Goal: Task Accomplishment & Management: Manage account settings

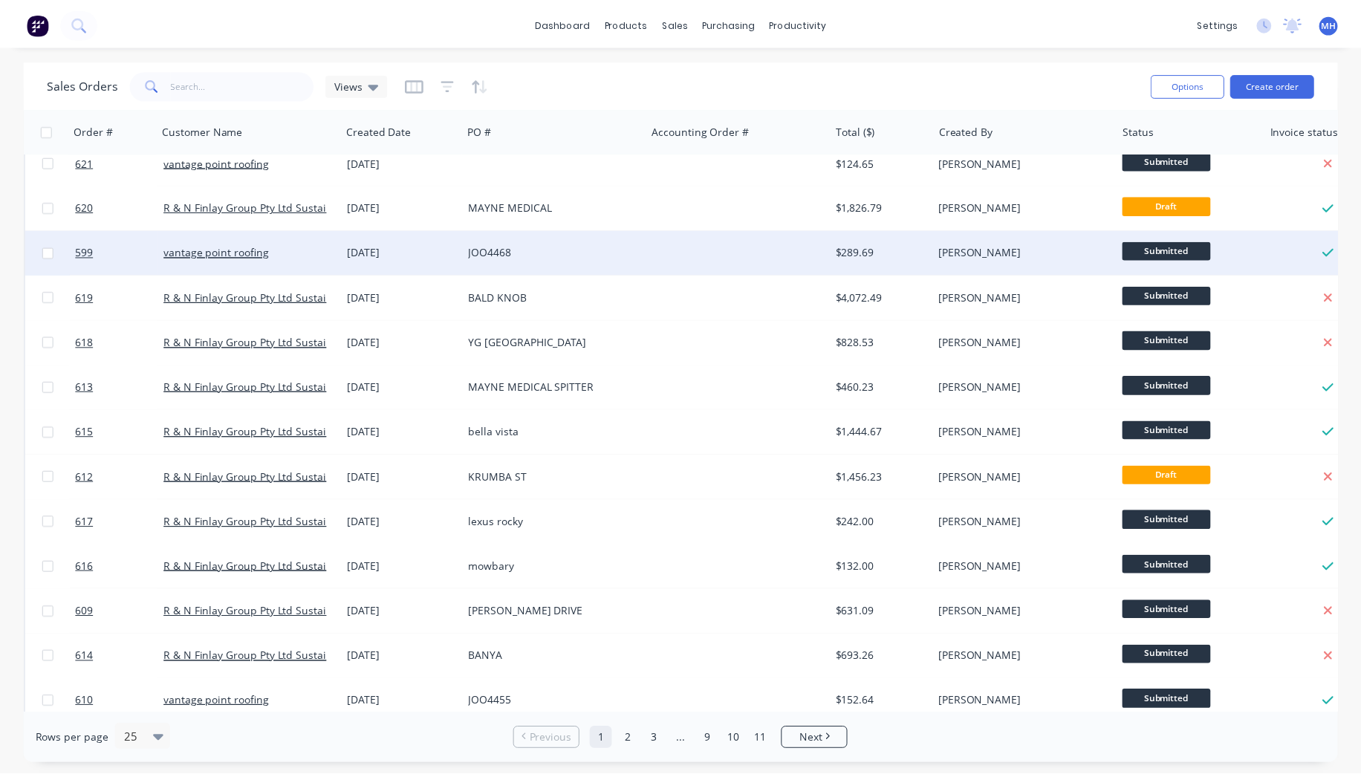
scroll to position [82, 0]
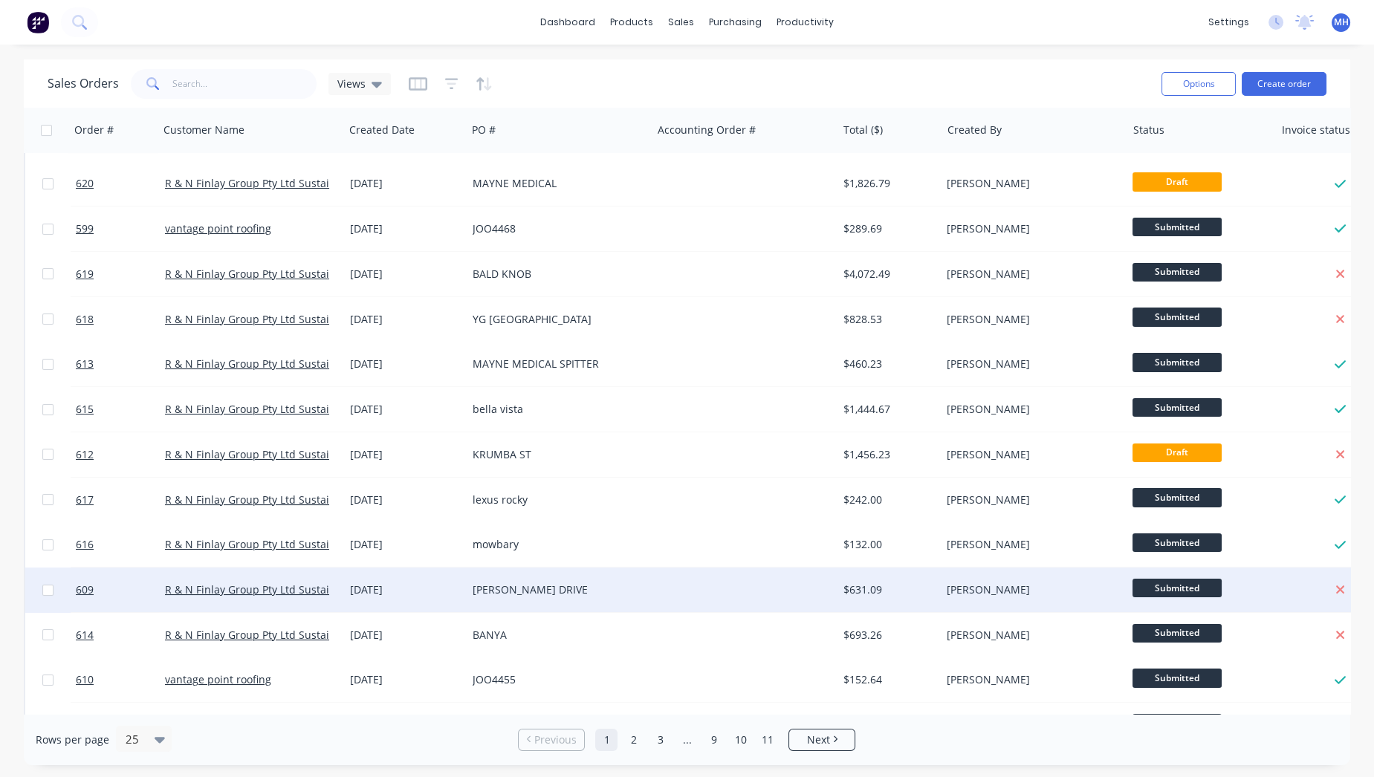
click at [545, 581] on div "[PERSON_NAME] DRIVE" at bounding box center [559, 590] width 185 height 45
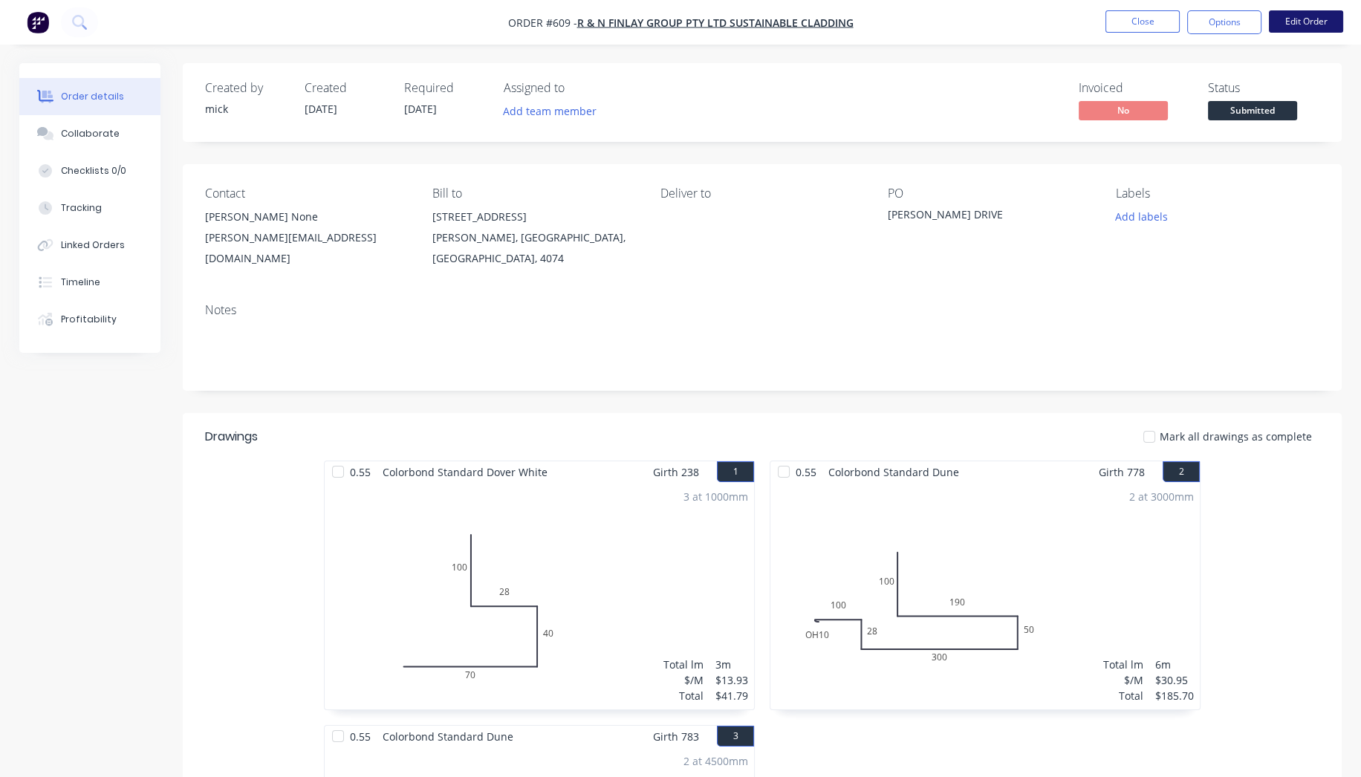
click at [1318, 27] on button "Edit Order" at bounding box center [1306, 21] width 74 height 22
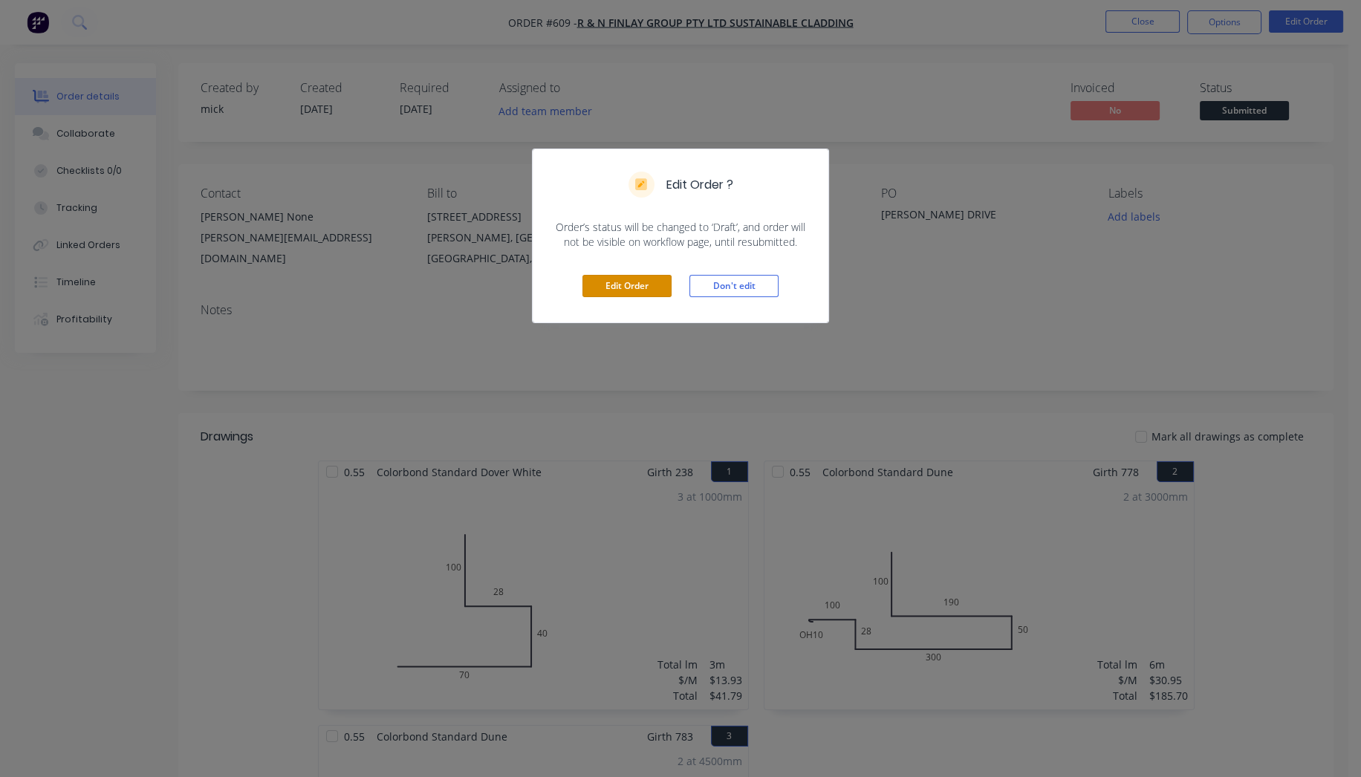
drag, startPoint x: 610, startPoint y: 286, endPoint x: 680, endPoint y: 242, distance: 82.5
click at [611, 286] on button "Edit Order" at bounding box center [627, 286] width 89 height 22
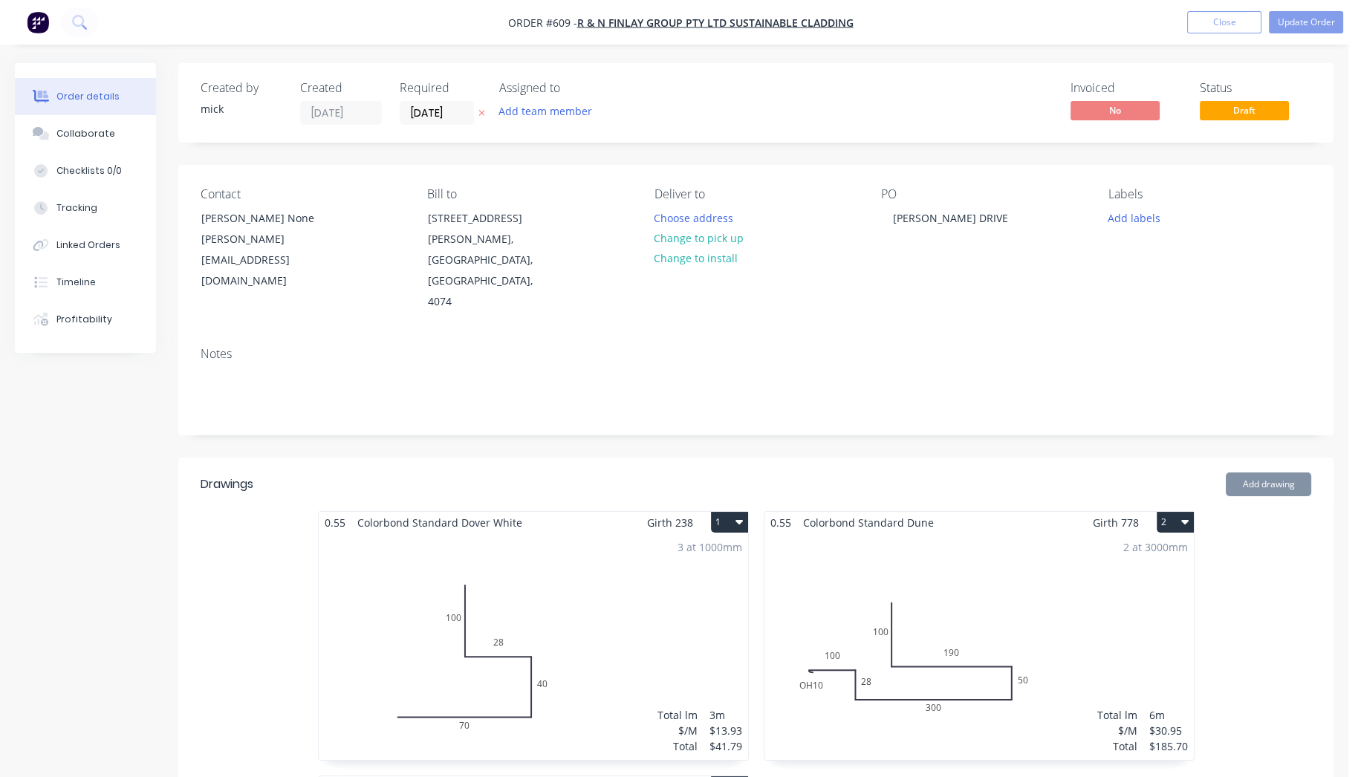
type input "$-39.45"
type input "$120.00"
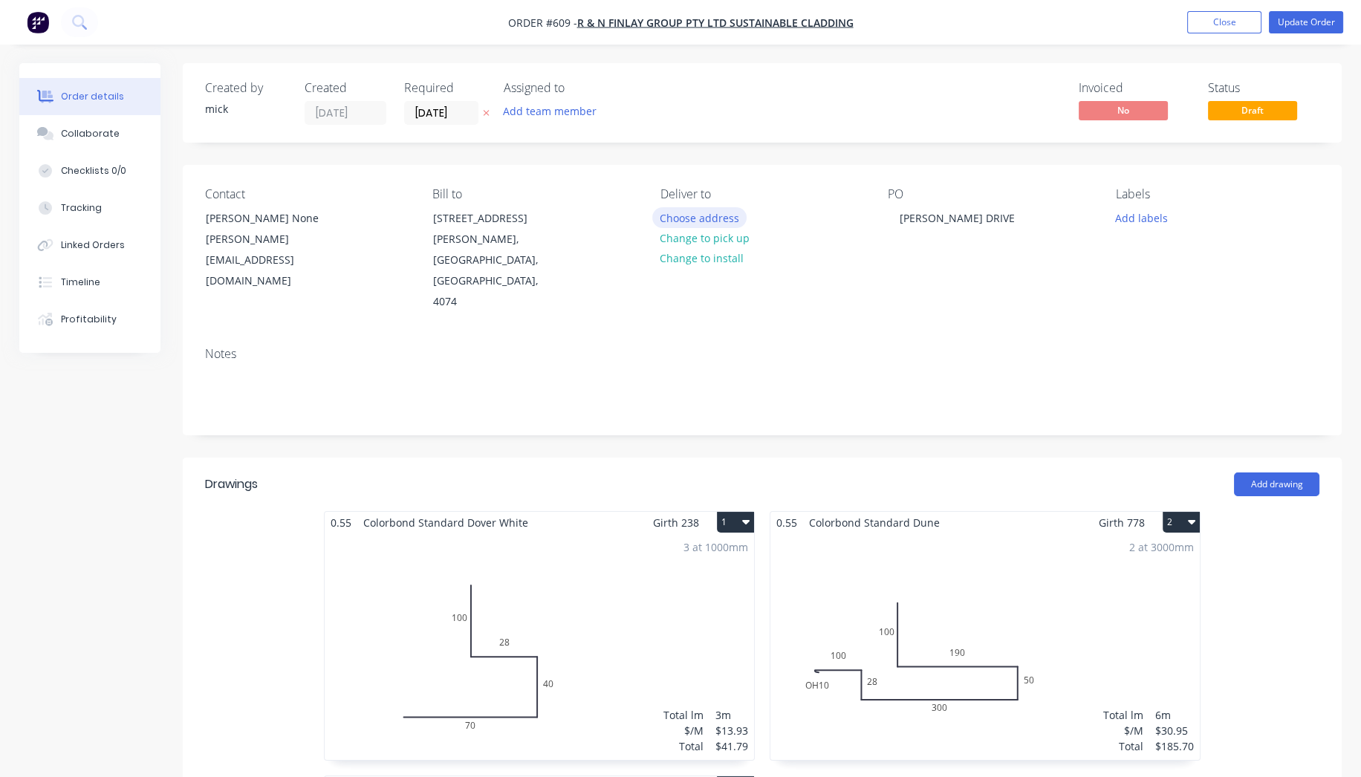
click at [714, 213] on button "Choose address" at bounding box center [699, 217] width 95 height 20
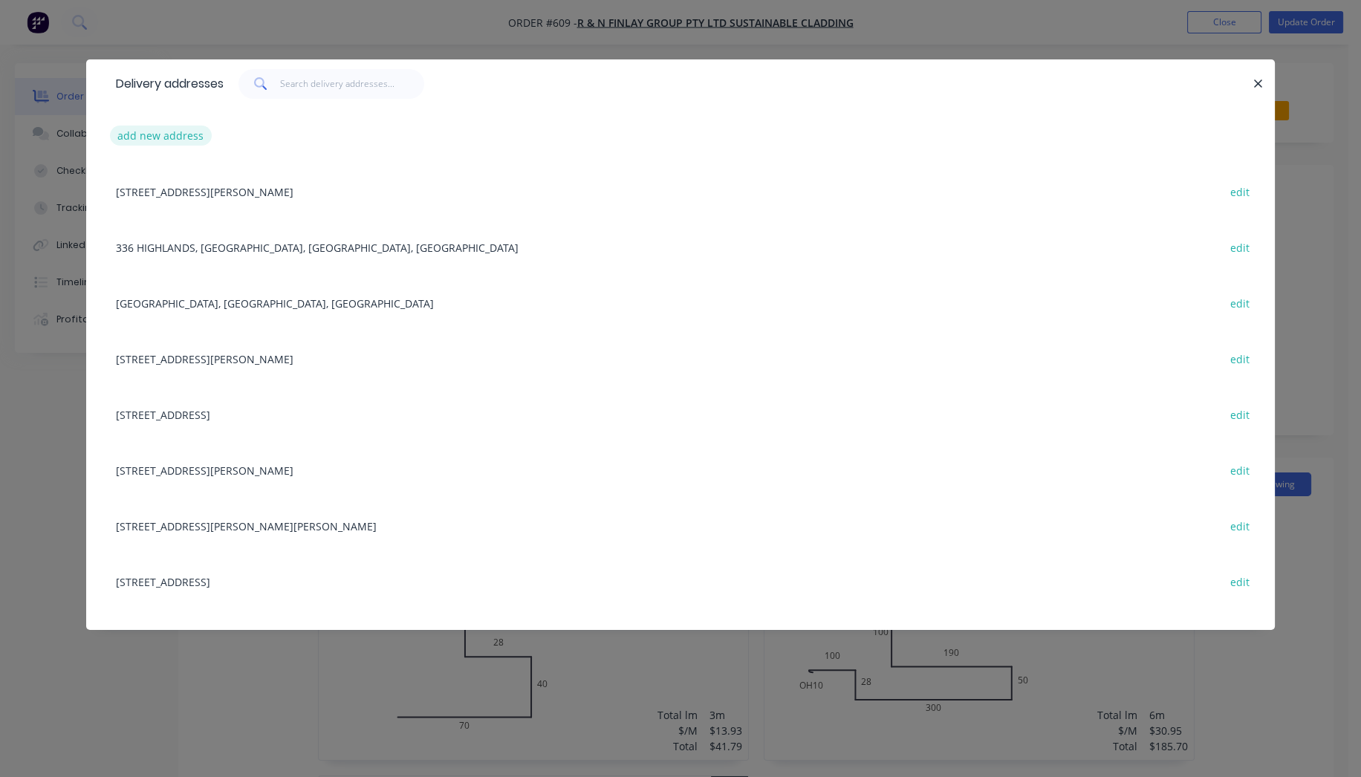
click at [177, 138] on button "add new address" at bounding box center [161, 136] width 102 height 20
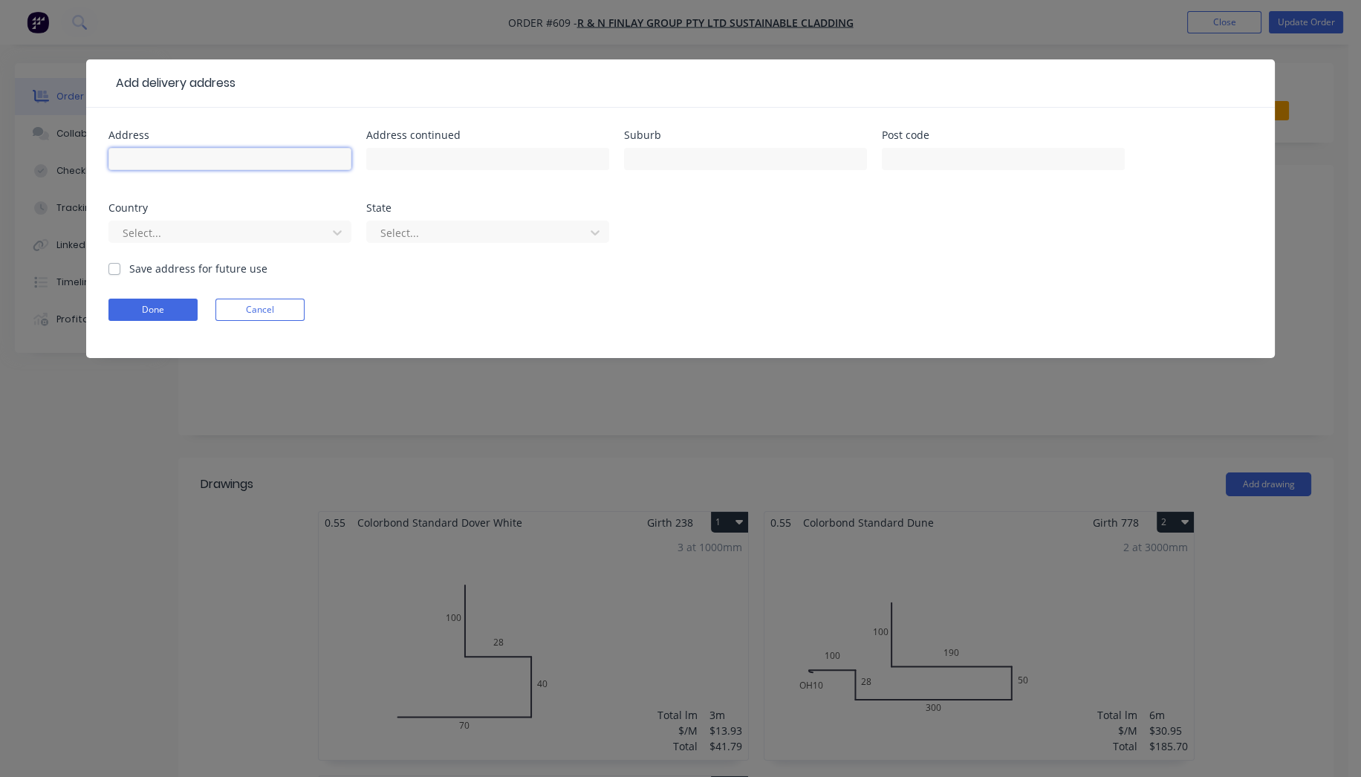
click at [181, 160] on input "text" at bounding box center [229, 159] width 243 height 22
type input "53 oates av"
click at [695, 163] on input "text" at bounding box center [745, 159] width 243 height 22
type input "HOLLAND PARK"
click at [163, 236] on div at bounding box center [220, 233] width 198 height 19
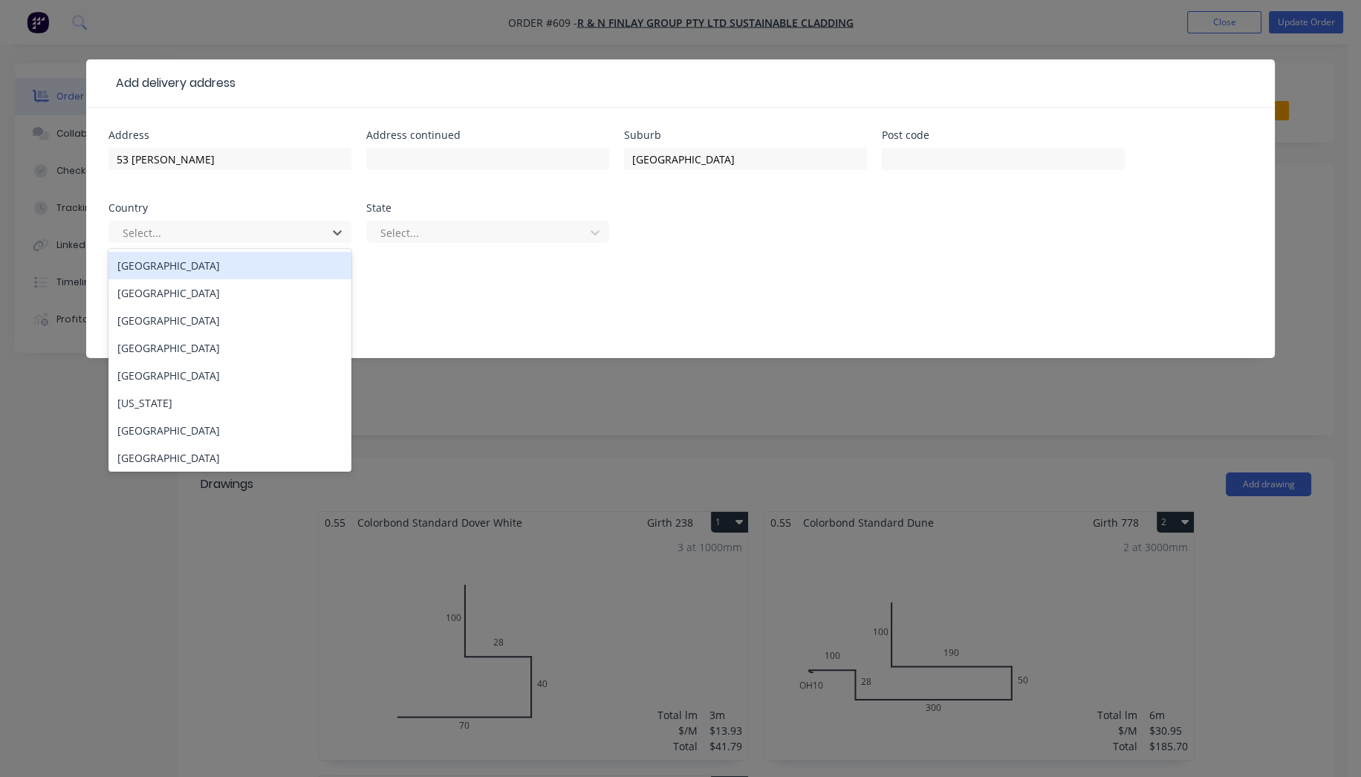
drag, startPoint x: 169, startPoint y: 266, endPoint x: 243, endPoint y: 264, distance: 73.6
click at [167, 266] on div "Australia" at bounding box center [229, 265] width 243 height 27
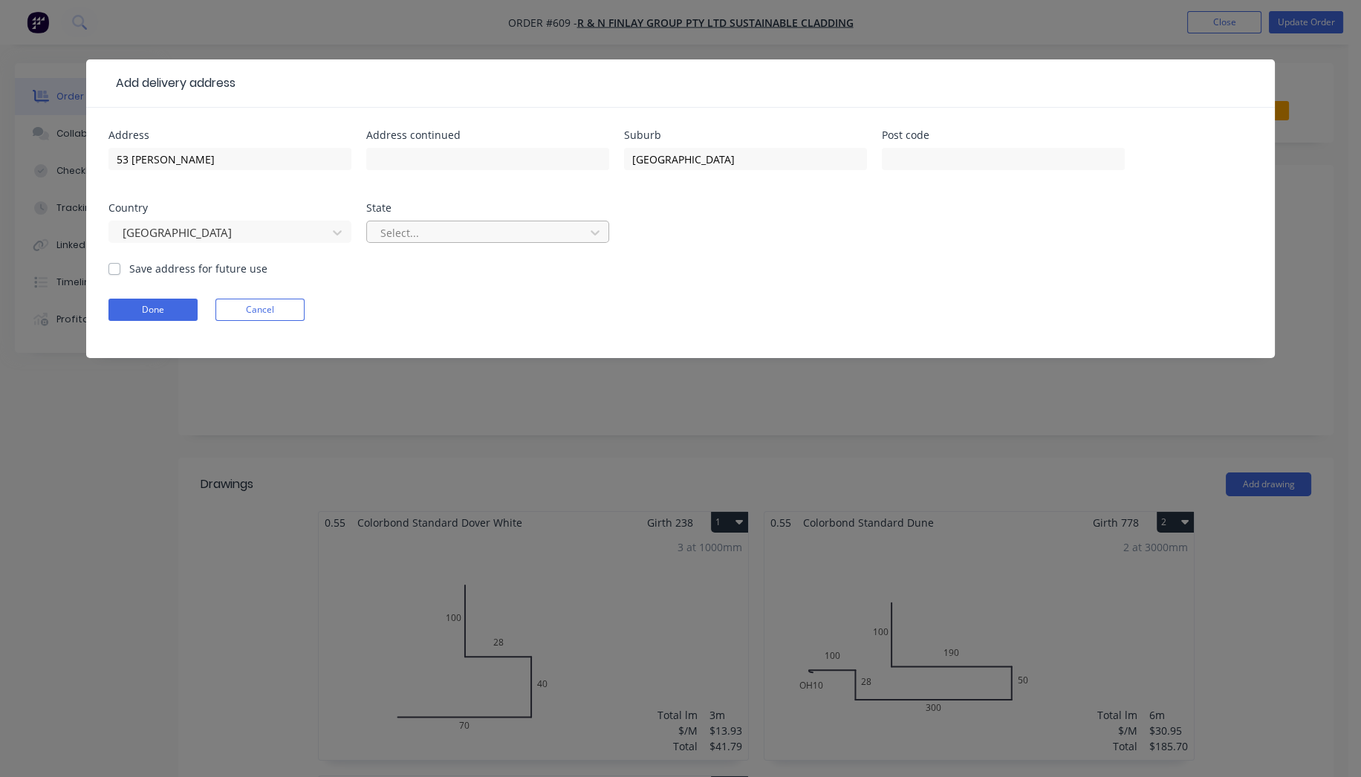
click at [406, 237] on div at bounding box center [478, 233] width 198 height 19
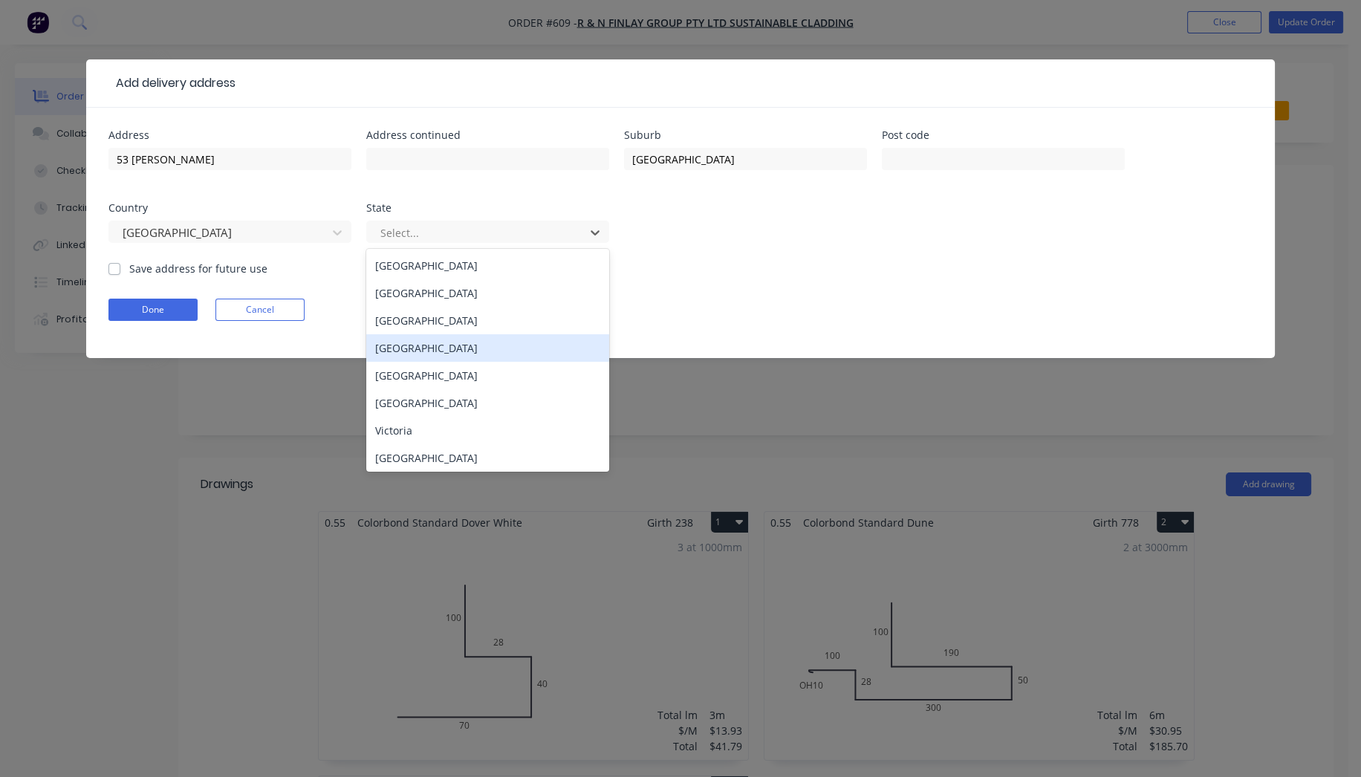
click at [424, 348] on div "Queensland" at bounding box center [487, 347] width 243 height 27
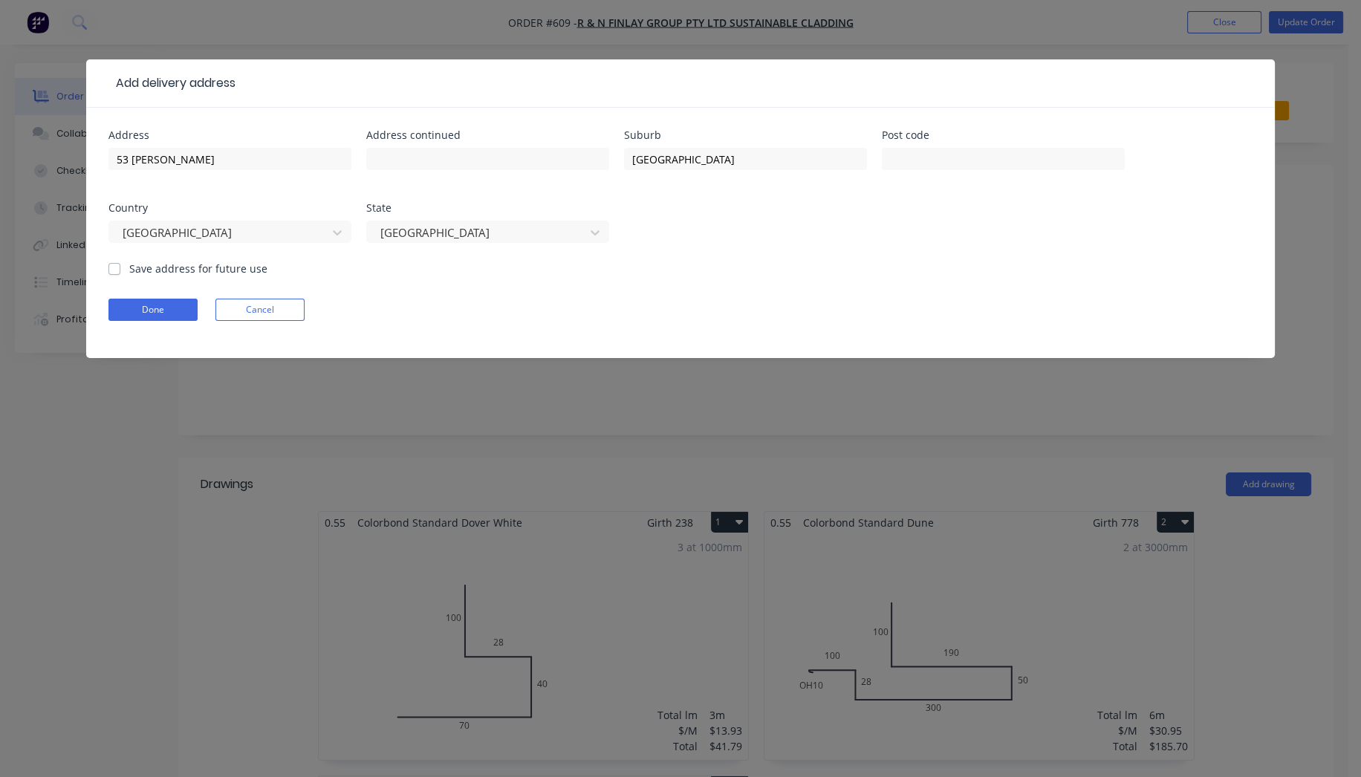
click at [129, 267] on label "Save address for future use" at bounding box center [198, 269] width 138 height 16
click at [109, 267] on input "Save address for future use" at bounding box center [114, 268] width 12 height 14
checkbox input "true"
click at [137, 308] on button "Done" at bounding box center [152, 310] width 89 height 22
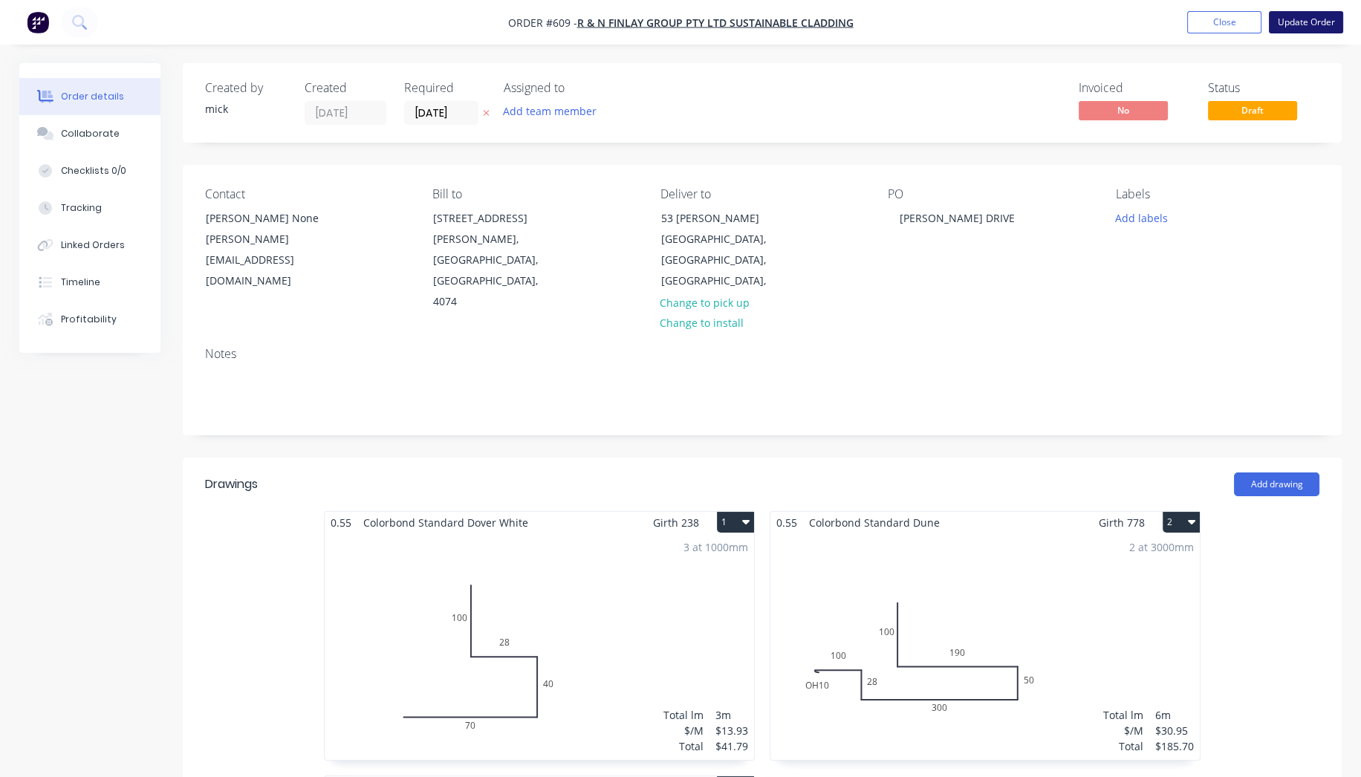
click at [1312, 24] on button "Update Order" at bounding box center [1306, 22] width 74 height 22
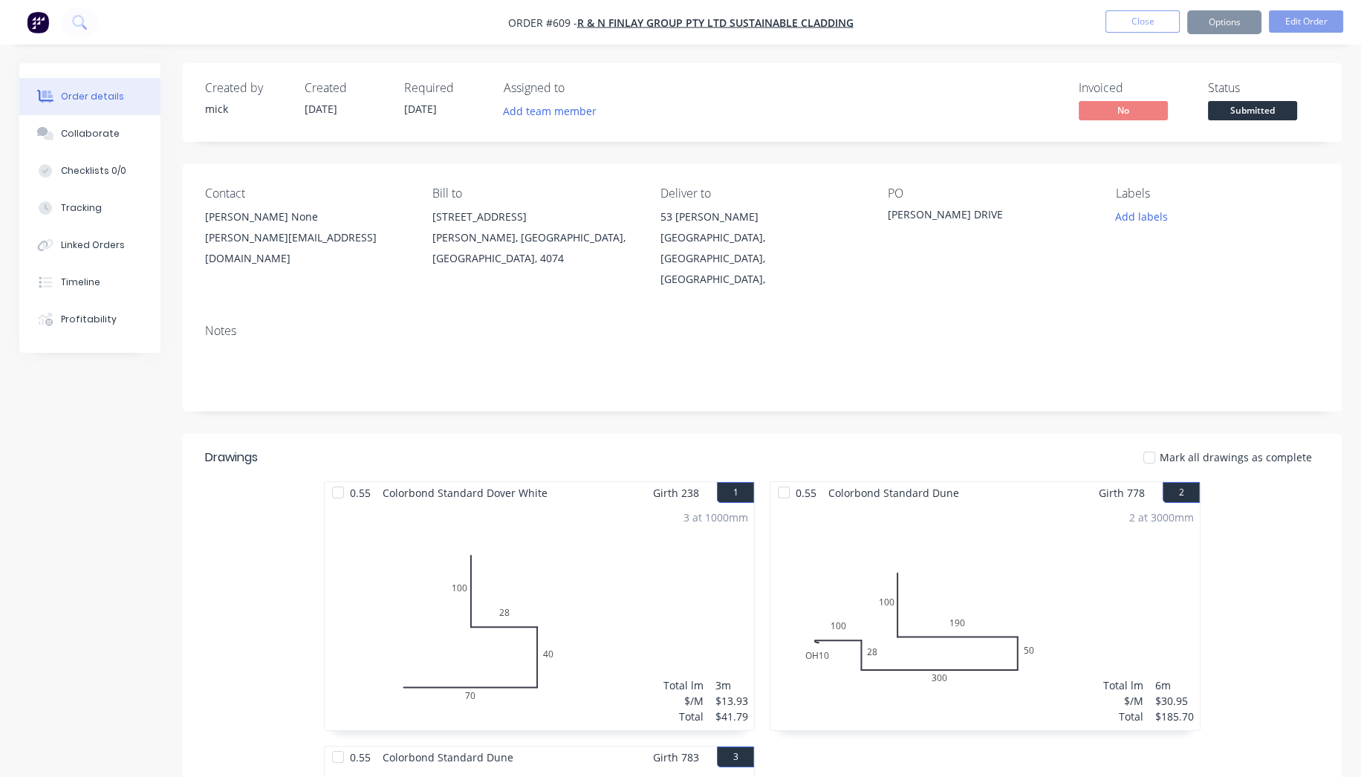
click at [1252, 26] on button "Options" at bounding box center [1224, 22] width 74 height 24
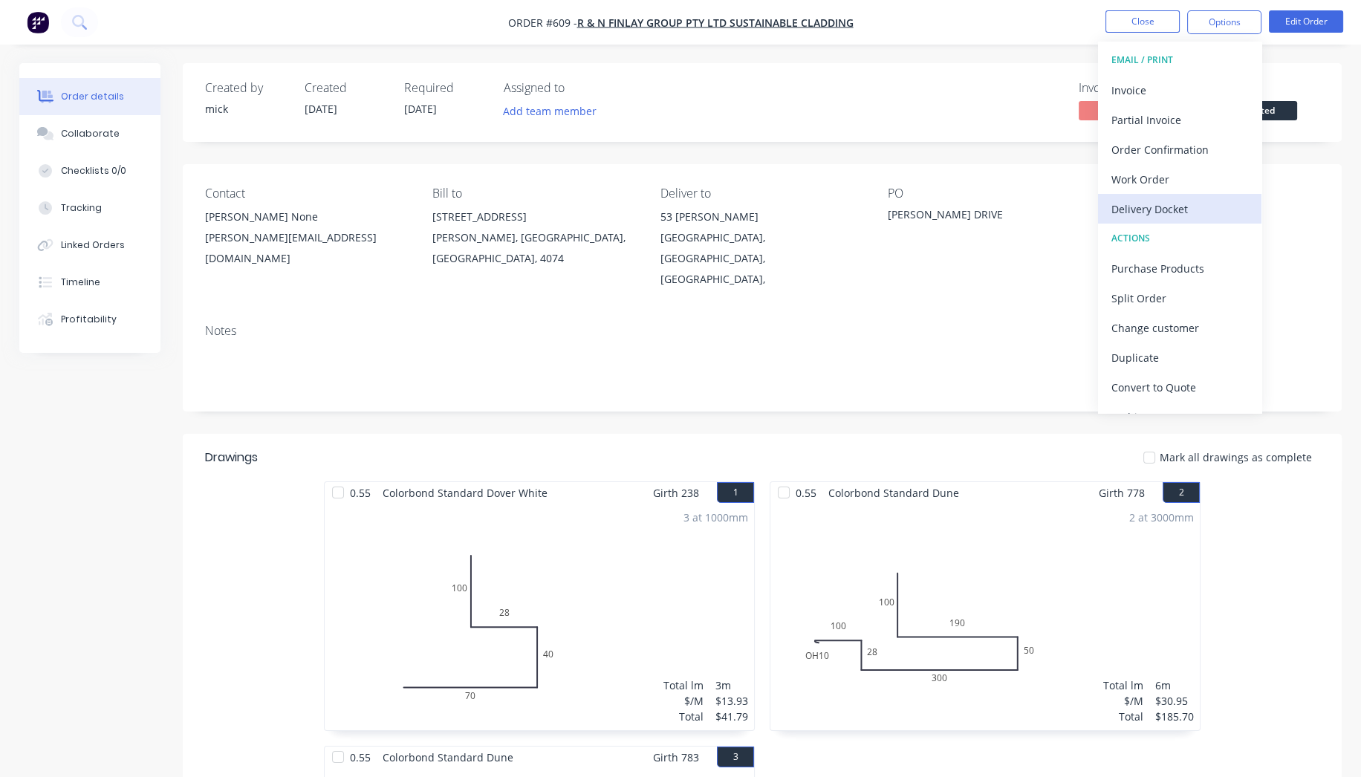
click at [1199, 198] on div "Delivery Docket" at bounding box center [1180, 209] width 137 height 22
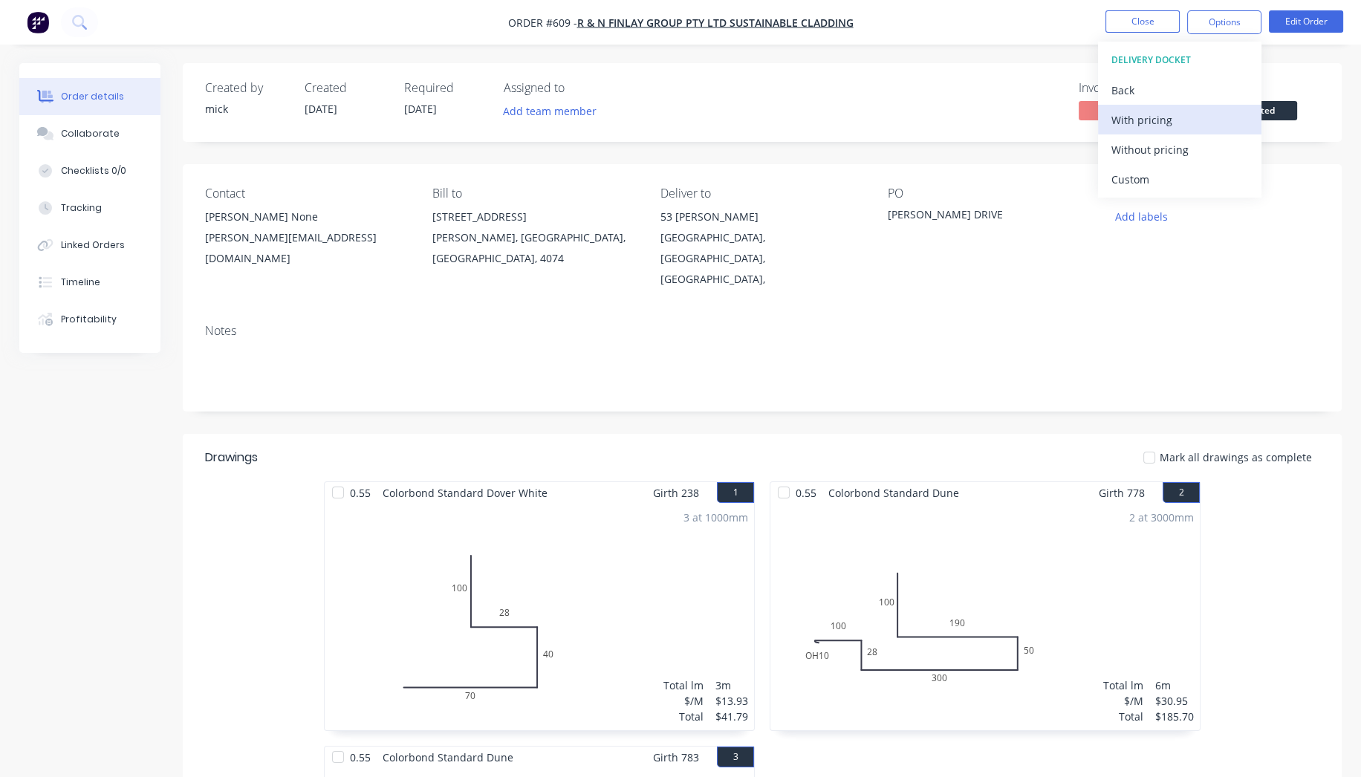
click at [1184, 132] on button "With pricing" at bounding box center [1179, 120] width 163 height 30
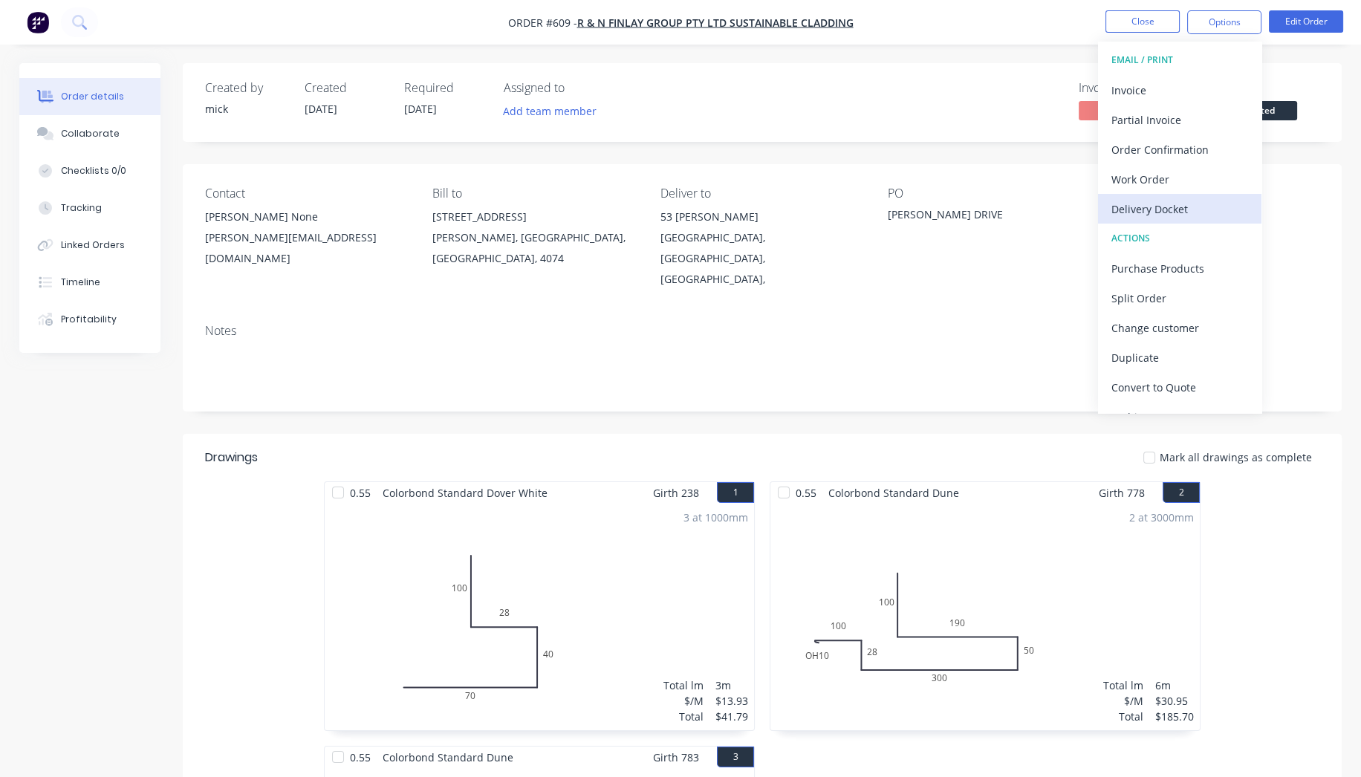
click at [1195, 195] on button "Delivery Docket" at bounding box center [1179, 209] width 163 height 30
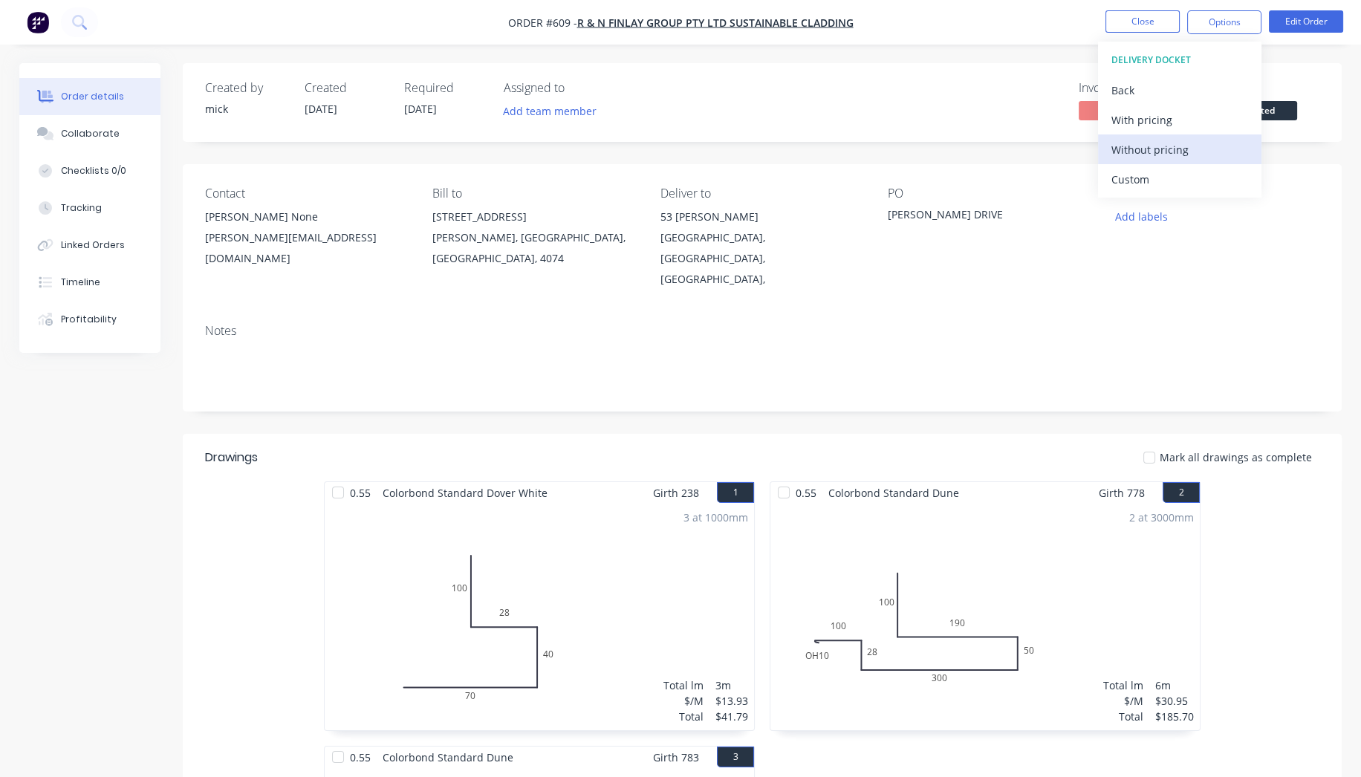
click at [1191, 150] on div "Without pricing" at bounding box center [1180, 150] width 137 height 22
